Goal: Task Accomplishment & Management: Manage account settings

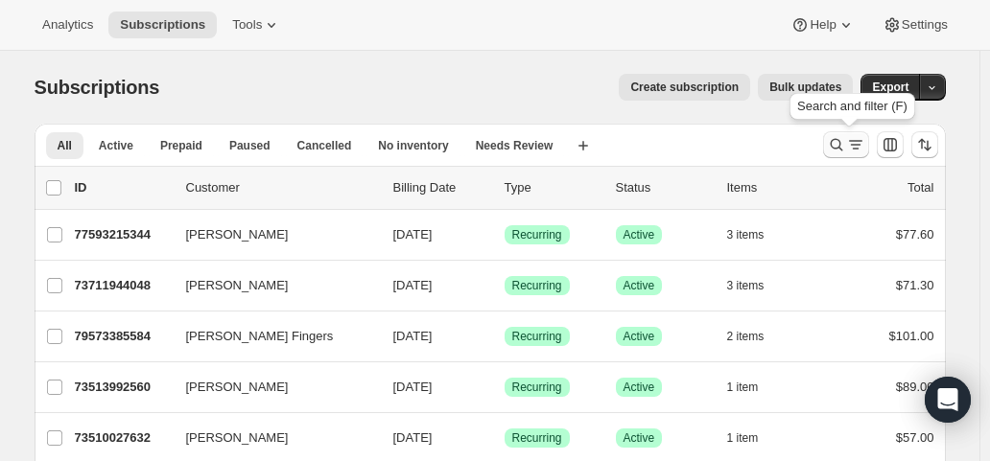
click at [862, 151] on icon "Search and filter results" at bounding box center [855, 144] width 19 height 19
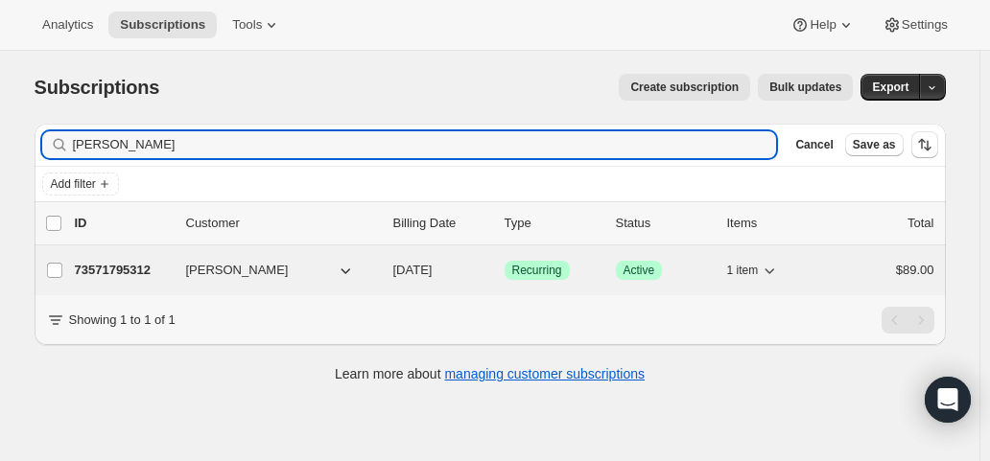
type input "greg parker"
click at [433, 274] on span "[DATE]" at bounding box center [412, 270] width 39 height 14
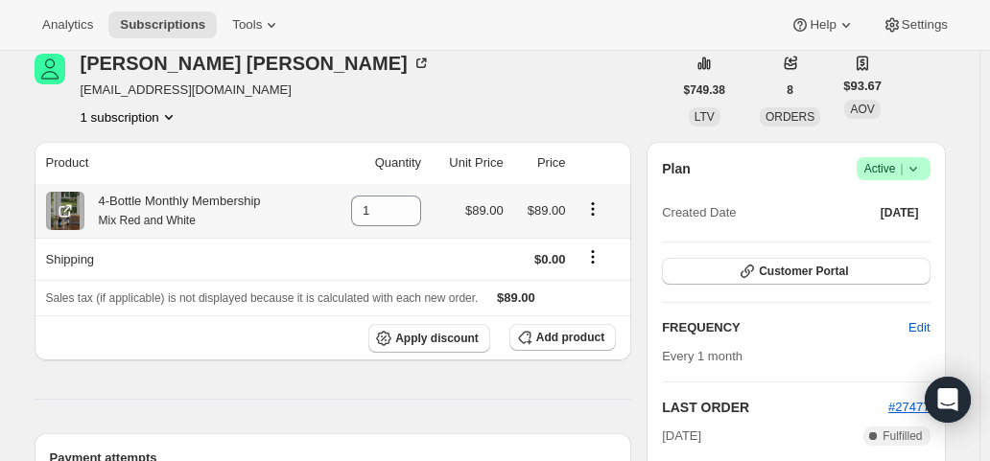
scroll to position [288, 0]
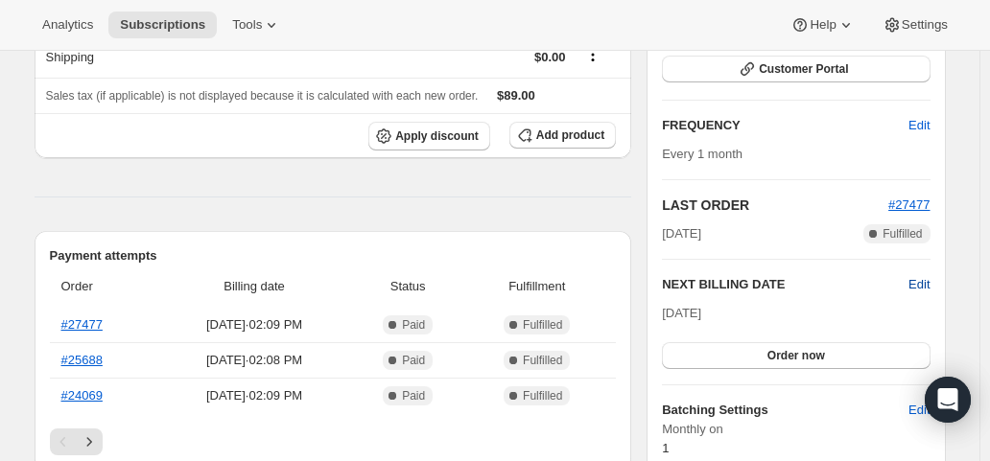
click at [918, 277] on span "Edit" at bounding box center [919, 284] width 21 height 19
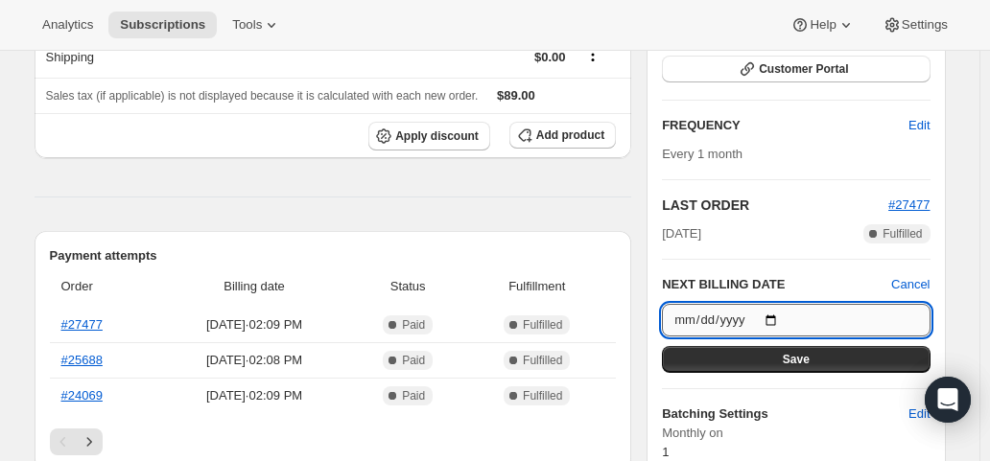
click at [776, 318] on input "2025-11-01" at bounding box center [796, 320] width 268 height 33
type input "2025-10-01"
click at [800, 358] on span "Save" at bounding box center [796, 359] width 27 height 15
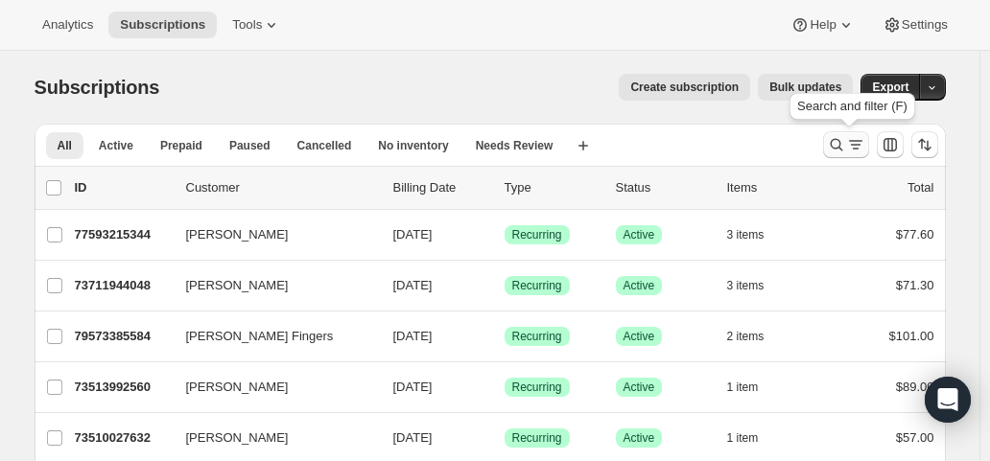
click at [846, 145] on icon "Search and filter results" at bounding box center [836, 144] width 19 height 19
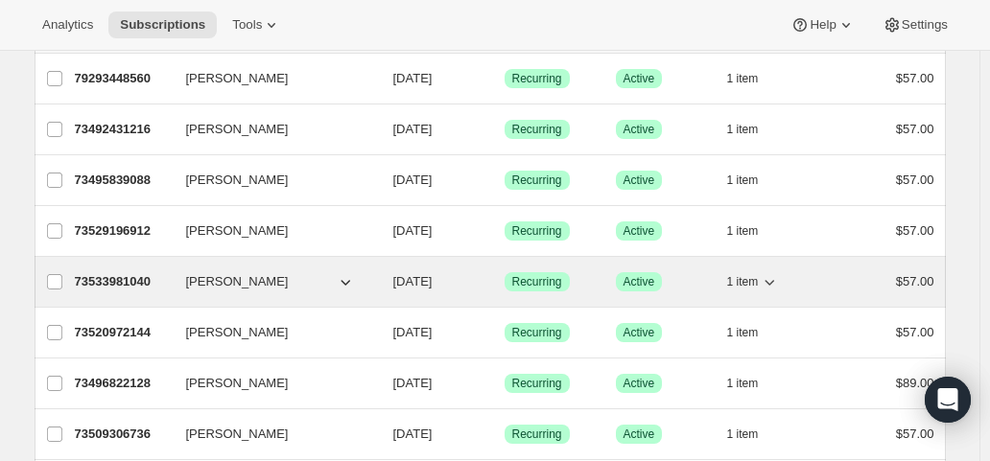
scroll to position [288, 0]
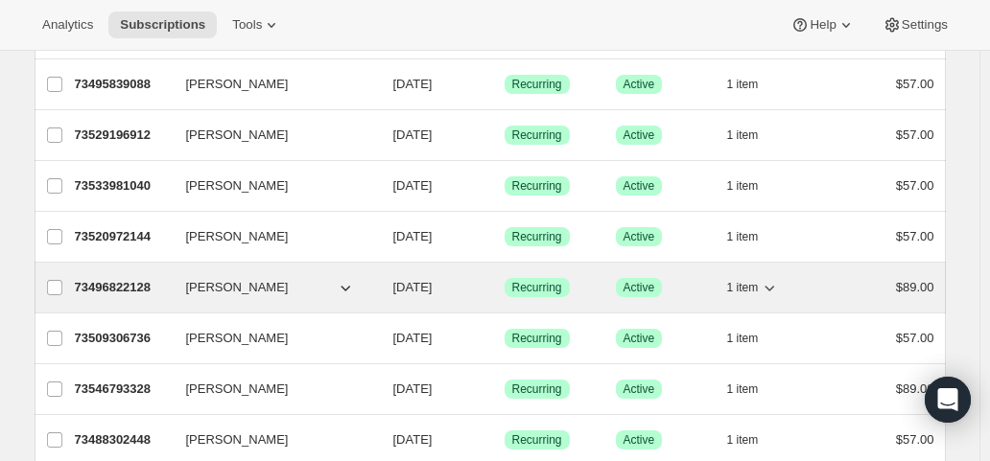
type input "[PERSON_NAME]"
click at [433, 283] on span "[DATE]" at bounding box center [412, 287] width 39 height 14
